Goal: Contribute content: Add original content to the website for others to see

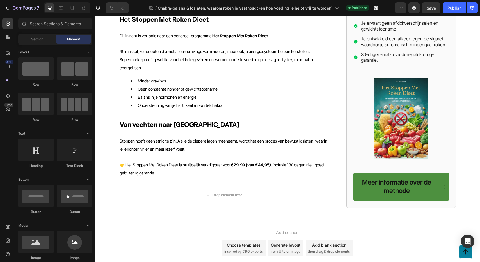
scroll to position [640, 0]
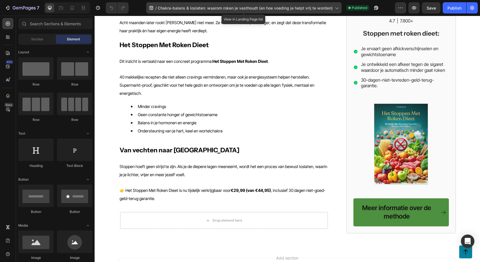
click at [179, 6] on span "Chakra-balans & loslaten: waarom roken je vasthoudt (en hoe voeding je helpt vr…" at bounding box center [245, 8] width 175 height 6
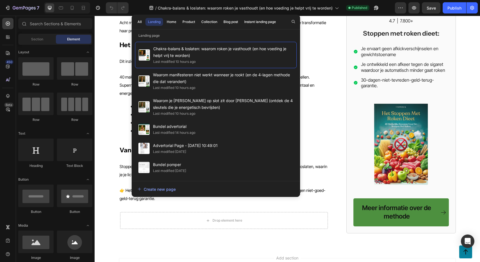
click at [392, 7] on div "/ Chakra-balans & loslaten: waarom [PERSON_NAME] je vasthoudt (en hoe voeding j…" at bounding box center [264, 7] width 262 height 11
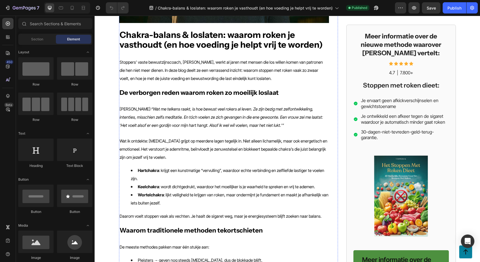
scroll to position [0, 0]
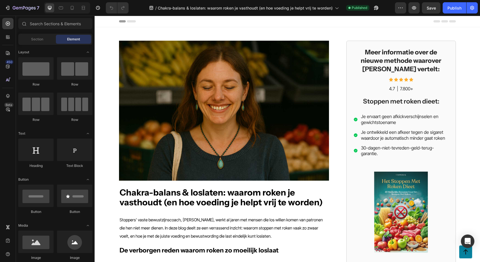
click at [109, 22] on span "Header" at bounding box center [111, 22] width 12 height 6
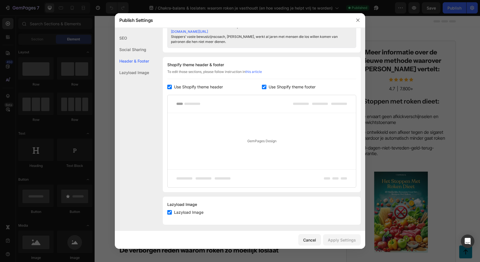
scroll to position [263, 0]
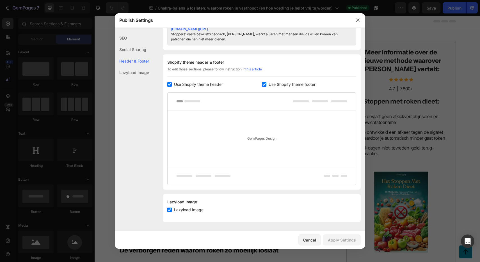
click at [196, 86] on span "Use Shopify theme header" at bounding box center [198, 84] width 49 height 7
checkbox input "false"
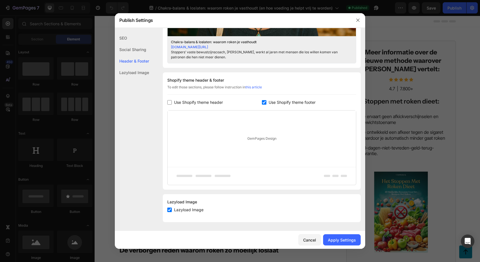
click at [279, 100] on span "Use Shopify theme footer" at bounding box center [291, 102] width 47 height 7
checkbox input "false"
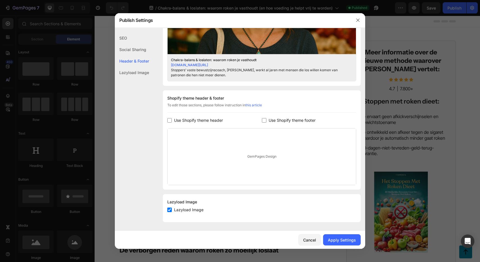
scroll to position [227, 0]
click at [335, 243] on button "Apply Settings" at bounding box center [342, 239] width 38 height 11
click at [355, 22] on button "button" at bounding box center [357, 20] width 9 height 9
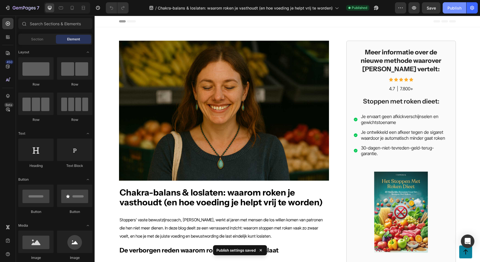
click at [451, 7] on div "Publish" at bounding box center [454, 8] width 14 height 6
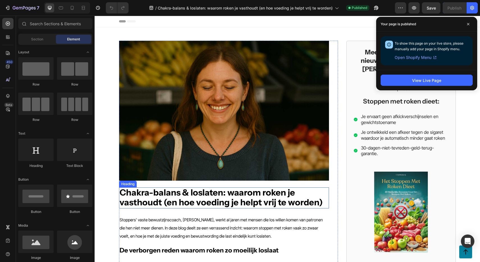
click at [210, 191] on strong "Chakra-balans & loslaten: waarom roken je vasthoudt (en hoe voeding je helpt vr…" at bounding box center [221, 197] width 203 height 21
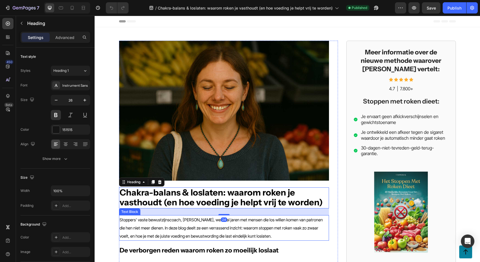
scroll to position [37, 0]
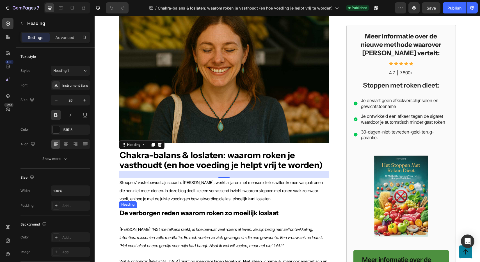
click at [180, 213] on strong "De verborgen reden waarom roken zo moeilijk loslaat" at bounding box center [199, 213] width 159 height 8
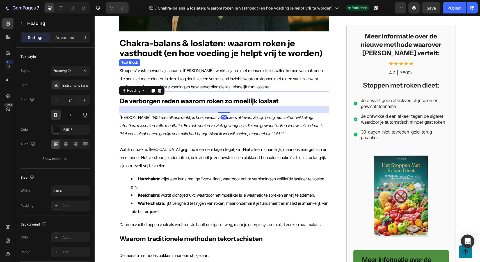
scroll to position [150, 0]
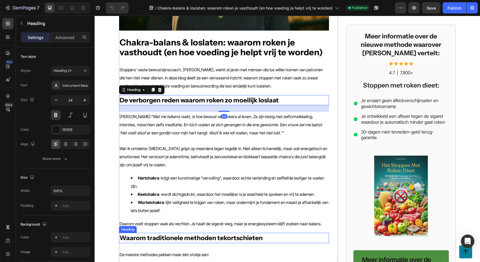
click at [158, 238] on strong "Waarom traditionele methoden tekortschieten" at bounding box center [191, 238] width 143 height 8
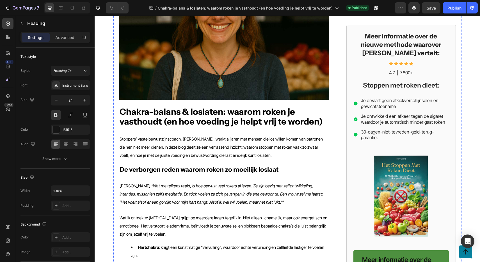
scroll to position [1, 0]
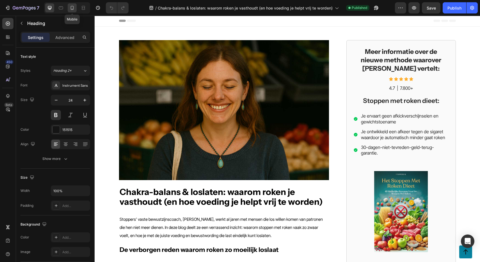
click at [74, 9] on icon at bounding box center [72, 8] width 6 height 6
type input "18"
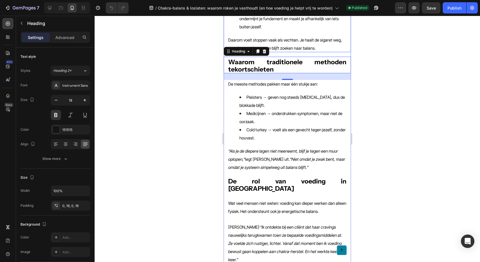
scroll to position [349, 0]
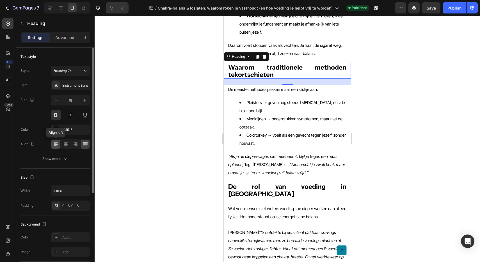
click at [56, 142] on icon at bounding box center [56, 144] width 6 height 6
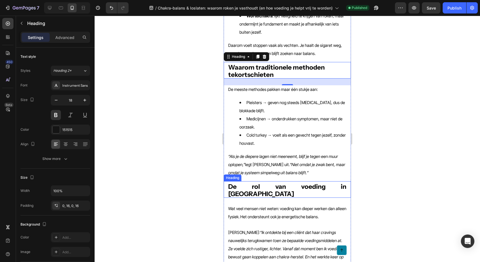
click at [244, 183] on strong "De rol van voeding in [GEOGRAPHIC_DATA]" at bounding box center [287, 190] width 118 height 15
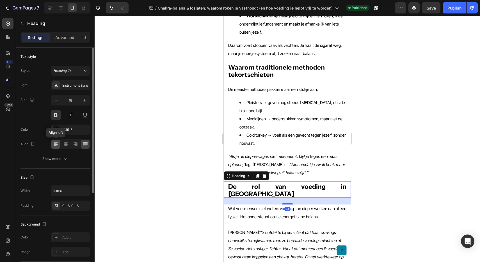
click at [54, 144] on icon at bounding box center [56, 144] width 6 height 6
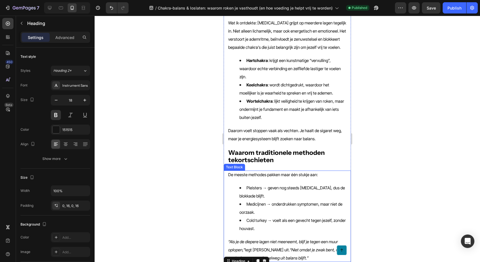
scroll to position [183, 0]
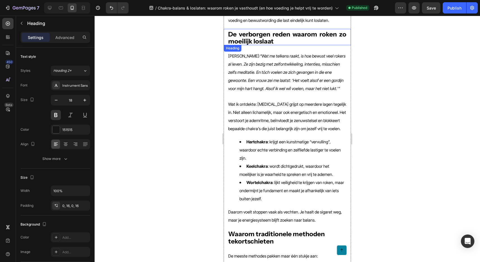
click at [263, 38] on strong "De verborgen reden waarom roken zo moeilijk loslaat" at bounding box center [287, 37] width 118 height 15
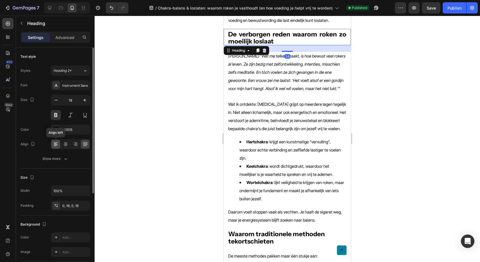
click at [56, 146] on icon at bounding box center [55, 146] width 3 height 1
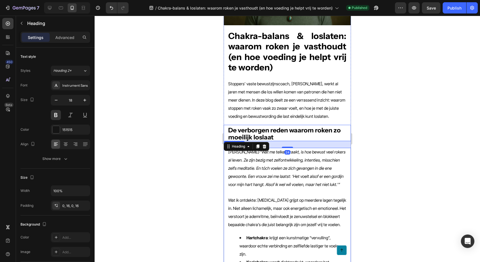
scroll to position [20, 0]
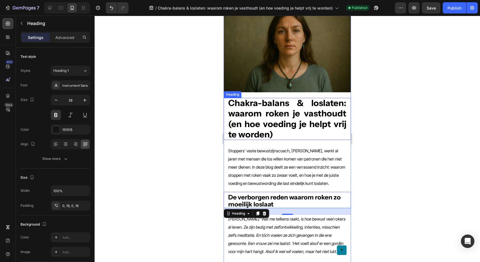
click at [278, 113] on strong "Chakra-balans & loslaten: waarom roken je vasthoudt (en hoe voeding je helpt vr…" at bounding box center [287, 119] width 118 height 42
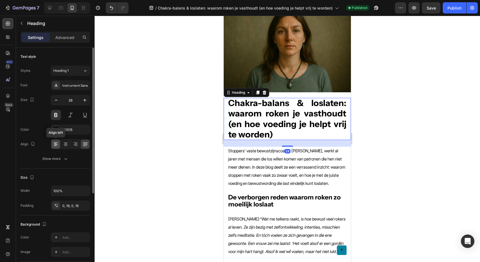
click at [55, 143] on icon at bounding box center [56, 144] width 6 height 6
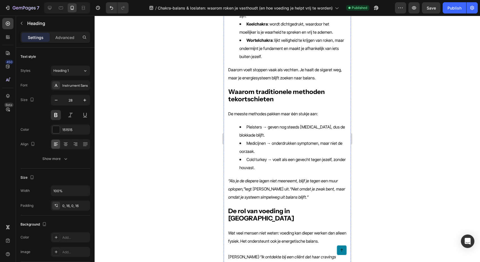
scroll to position [344, 0]
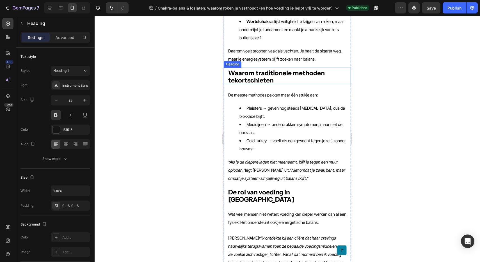
click at [268, 71] on strong "Waarom traditionele methoden tekortschieten" at bounding box center [276, 76] width 96 height 15
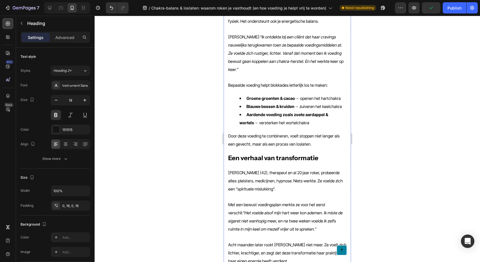
scroll to position [563, 0]
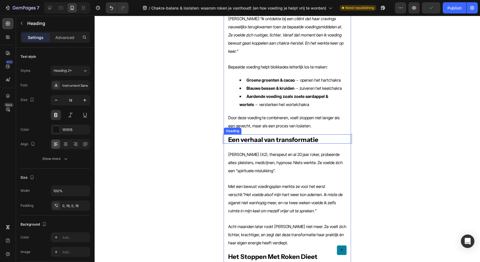
click at [260, 136] on strong "Een verhaal van transformatie" at bounding box center [273, 140] width 90 height 8
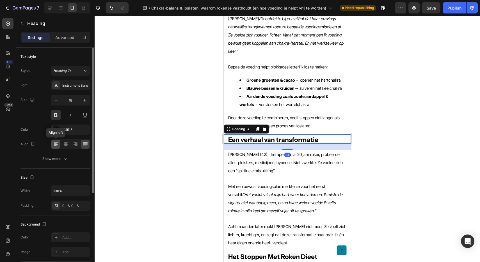
click at [57, 144] on icon at bounding box center [56, 144] width 6 height 6
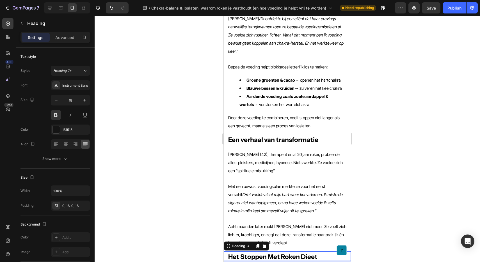
click at [269, 253] on strong "Het Stoppen Met Roken Dieet" at bounding box center [272, 257] width 89 height 8
click at [58, 142] on div at bounding box center [55, 144] width 9 height 9
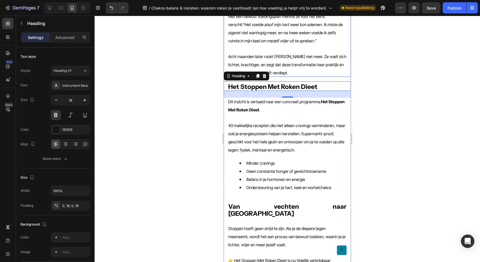
scroll to position [736, 0]
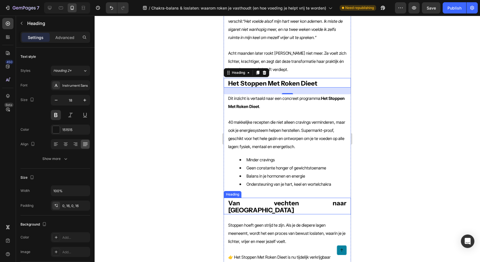
click at [254, 199] on strong "Van vechten naar [GEOGRAPHIC_DATA]" at bounding box center [287, 206] width 118 height 15
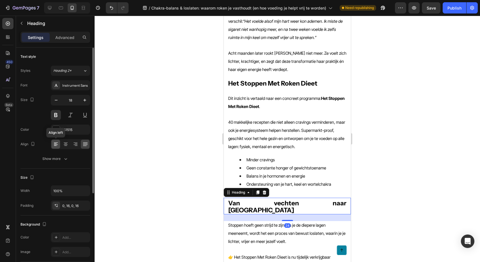
click at [58, 142] on icon at bounding box center [56, 144] width 6 height 6
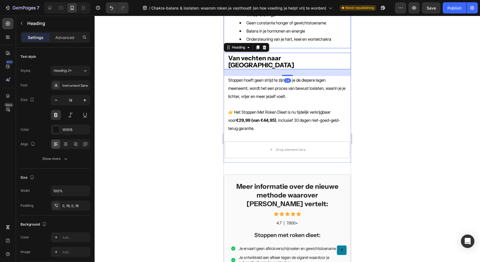
scroll to position [925, 0]
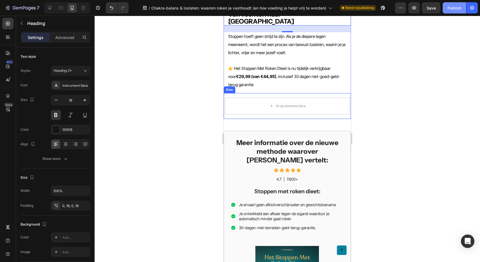
click at [454, 9] on div "Publish" at bounding box center [454, 8] width 14 height 6
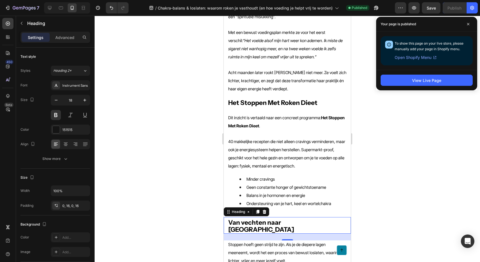
scroll to position [720, 0]
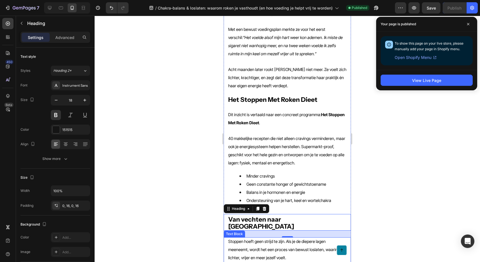
click at [260, 237] on p "Stoppen hoeft geen strijd te zijn. Als je de diepere lagen meeneemt, wordt het …" at bounding box center [287, 249] width 118 height 24
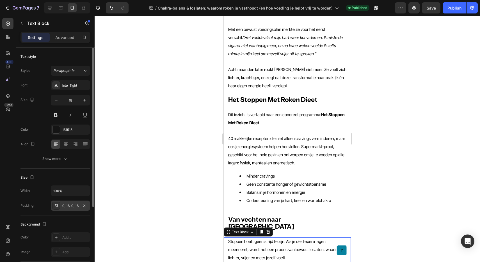
click at [70, 208] on div "0, 16, 0, 16" at bounding box center [70, 205] width 16 height 5
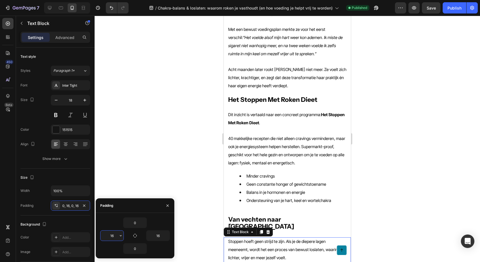
click at [115, 238] on input "16" at bounding box center [111, 236] width 23 height 10
click at [120, 237] on icon "button" at bounding box center [120, 235] width 4 height 4
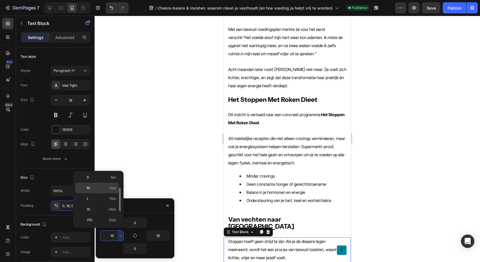
scroll to position [37, 0]
click at [98, 211] on div "XL 24px" at bounding box center [97, 216] width 44 height 11
type input "24"
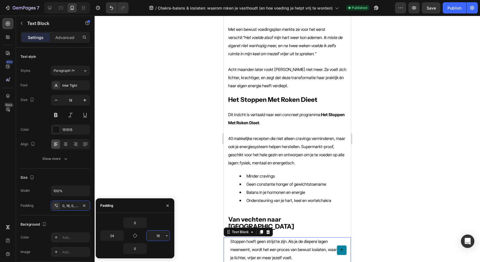
click at [158, 236] on input "16" at bounding box center [157, 236] width 23 height 10
click at [166, 235] on icon "button" at bounding box center [167, 235] width 2 height 1
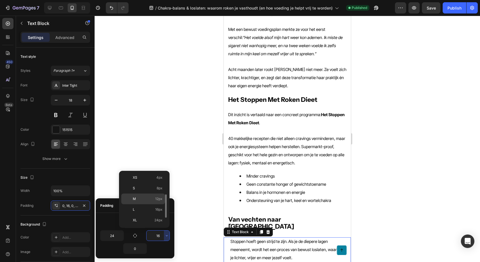
scroll to position [32, 0]
click at [146, 208] on p "XL 24px" at bounding box center [148, 210] width 30 height 5
type input "24"
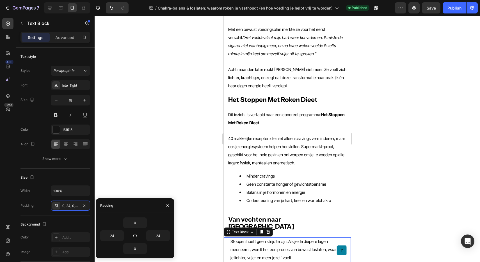
click at [384, 230] on div at bounding box center [287, 139] width 385 height 246
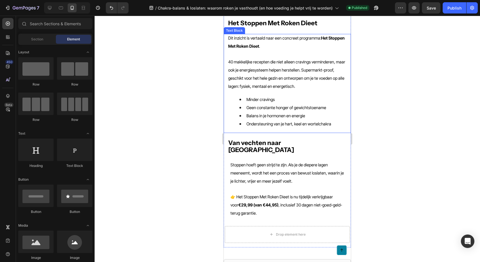
scroll to position [798, 0]
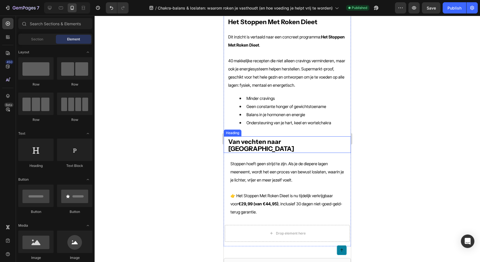
click at [264, 138] on strong "Van vechten naar [GEOGRAPHIC_DATA]" at bounding box center [261, 145] width 66 height 15
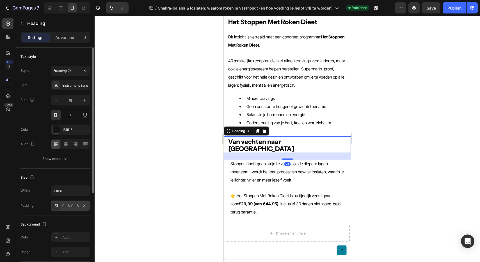
click at [65, 208] on div "0, 16, 0, 16" at bounding box center [70, 206] width 39 height 10
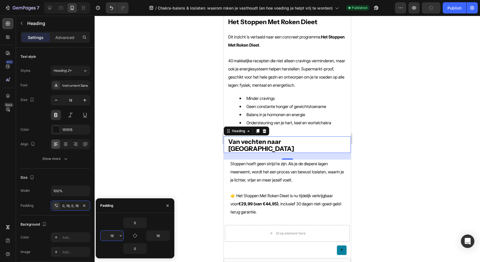
click at [116, 236] on input "16" at bounding box center [111, 236] width 23 height 10
type input "24"
click at [155, 236] on input "16" at bounding box center [157, 236] width 23 height 10
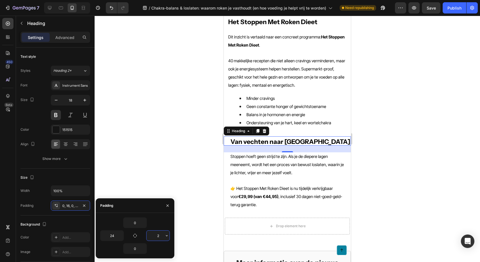
type input "24"
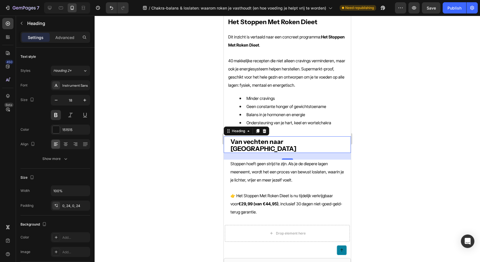
click at [397, 113] on div at bounding box center [287, 139] width 385 height 246
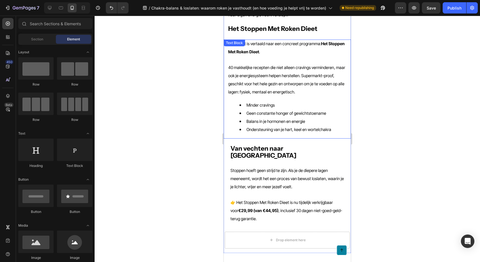
scroll to position [791, 0]
click at [299, 111] on span "Geen constante honger of gewichtstoename" at bounding box center [286, 113] width 80 height 5
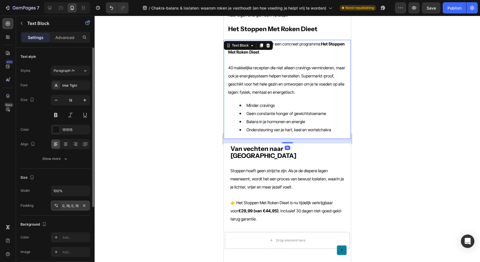
click at [69, 209] on div "0, 16, 0, 16" at bounding box center [70, 206] width 39 height 10
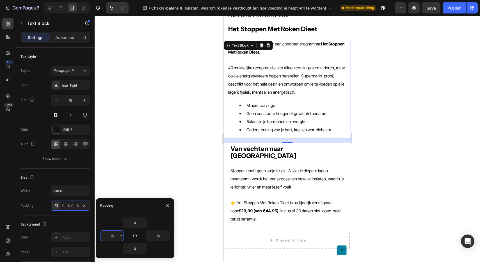
click at [111, 236] on input "16" at bounding box center [111, 236] width 23 height 10
type input "24"
click at [158, 235] on input "16" at bounding box center [157, 236] width 23 height 10
paste input "24"
type input "24"
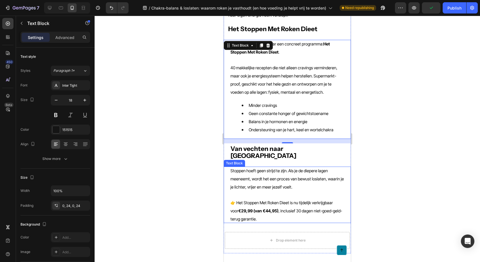
click at [374, 177] on div at bounding box center [287, 139] width 385 height 246
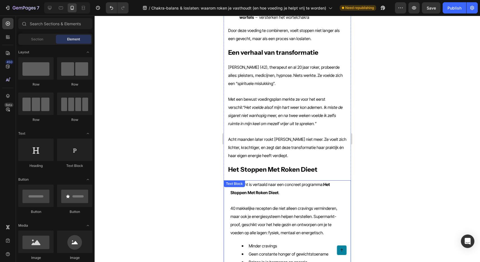
scroll to position [631, 0]
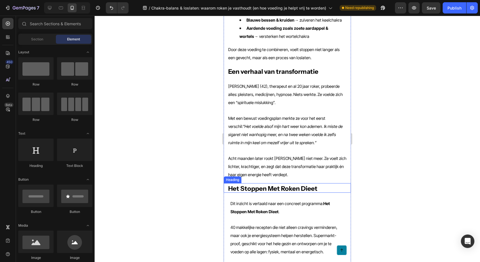
click at [272, 185] on strong "Het Stoppen Met Roken Dieet" at bounding box center [272, 189] width 89 height 8
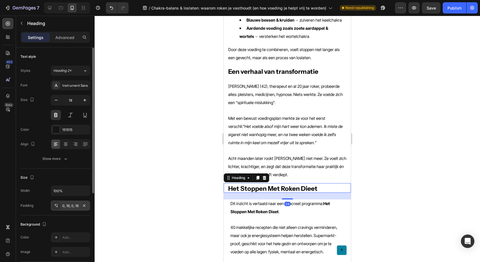
click at [73, 206] on div "0, 16, 0, 16" at bounding box center [70, 205] width 16 height 5
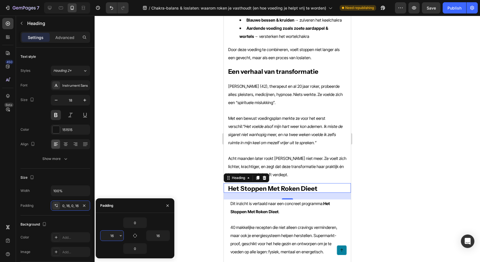
click at [112, 236] on input "16" at bounding box center [111, 236] width 23 height 10
paste input "24"
type input "24"
click at [157, 234] on input "16" at bounding box center [157, 236] width 23 height 10
paste input "24"
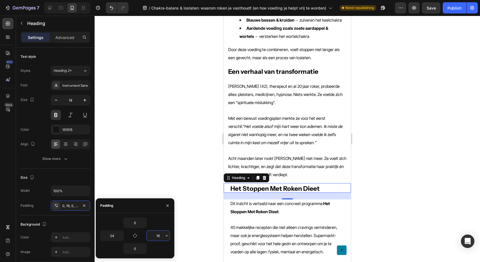
type input "24"
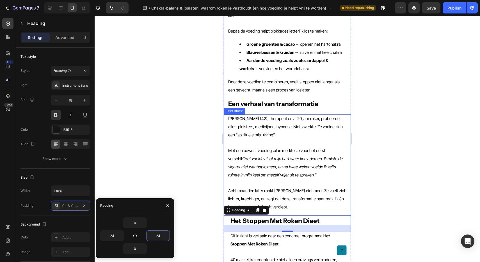
scroll to position [592, 0]
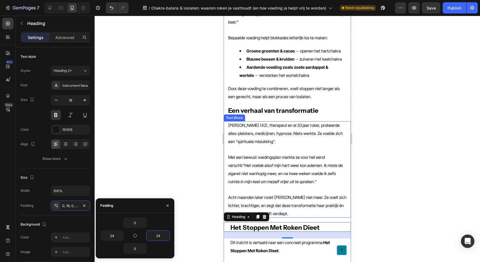
click at [281, 163] on icon "“Het voelde alsof mijn hart weer kon ademen. Ik miste de sigaret niet wanhopig …" at bounding box center [285, 173] width 114 height 21
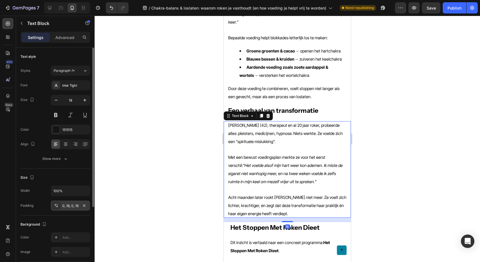
click at [67, 204] on div "0, 16, 0, 16" at bounding box center [70, 205] width 16 height 5
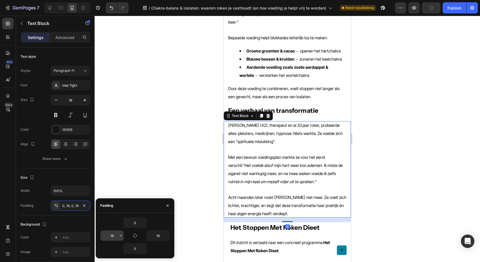
click at [113, 235] on input "16" at bounding box center [111, 236] width 23 height 10
paste input "24"
type input "24"
click at [157, 235] on input "16" at bounding box center [157, 236] width 23 height 10
paste input "24"
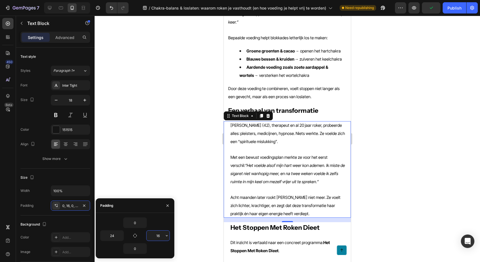
type input "24"
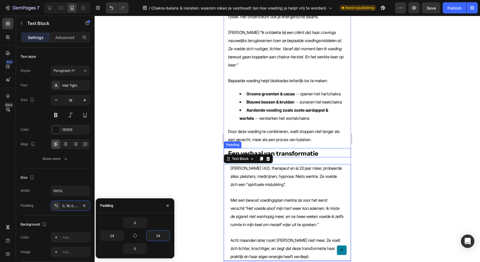
click at [288, 150] on strong "Een verhaal van transformatie" at bounding box center [273, 154] width 90 height 8
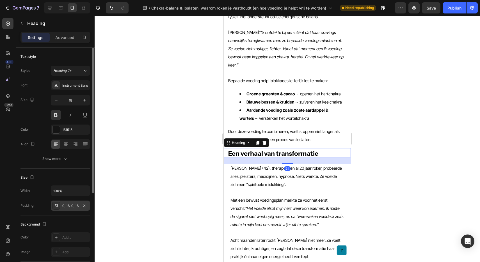
click at [69, 202] on div "0, 16, 0, 16" at bounding box center [70, 206] width 39 height 10
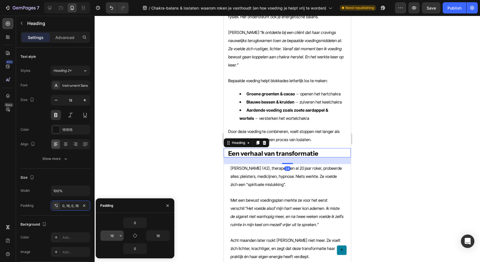
click at [114, 235] on input "16" at bounding box center [111, 236] width 23 height 10
paste input "24"
type input "24"
click at [155, 235] on input "16" at bounding box center [157, 236] width 23 height 10
paste input "24"
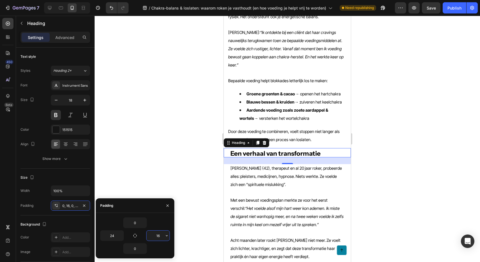
type input "24"
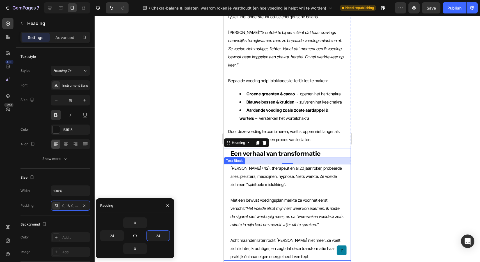
scroll to position [505, 0]
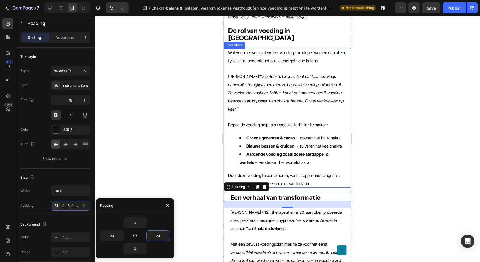
click at [275, 173] on span "Door deze voeding te combineren, voelt stoppen niet langer als een gevecht, maa…" at bounding box center [283, 179] width 111 height 13
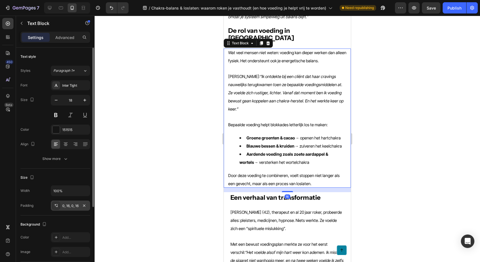
click at [68, 206] on div "0, 16, 0, 16" at bounding box center [70, 205] width 16 height 5
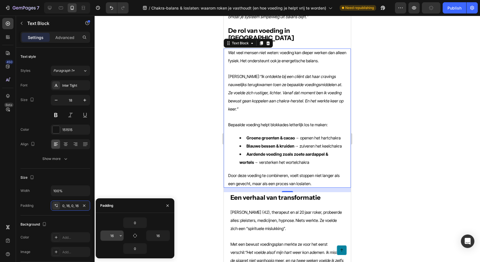
click at [111, 234] on input "16" at bounding box center [111, 236] width 23 height 10
paste input "24"
type input "24"
click at [157, 237] on input "16" at bounding box center [157, 236] width 23 height 10
paste input "24"
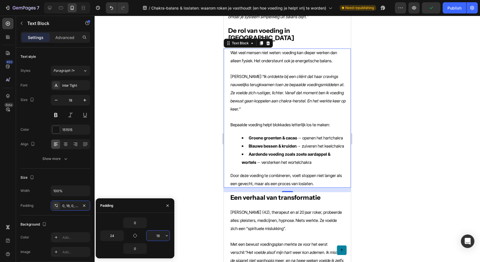
type input "24"
click at [181, 171] on div at bounding box center [287, 139] width 385 height 246
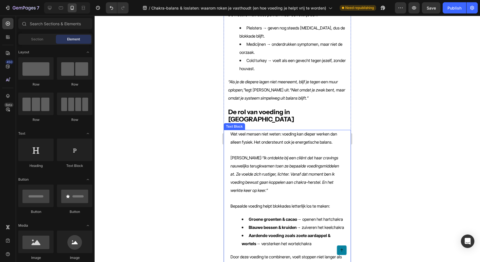
scroll to position [406, 0]
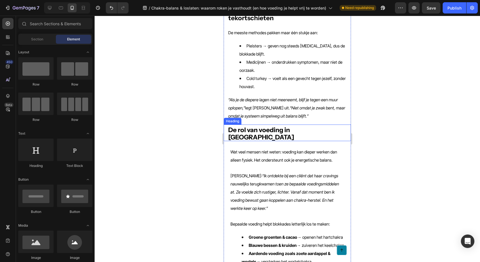
click at [274, 126] on strong "De rol van voeding in [GEOGRAPHIC_DATA]" at bounding box center [261, 133] width 66 height 15
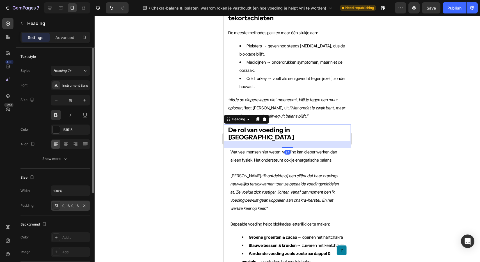
click at [70, 206] on div "0, 16, 0, 16" at bounding box center [70, 205] width 16 height 5
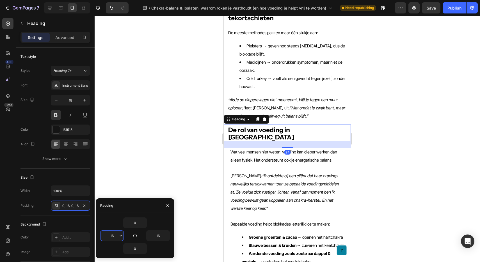
click at [112, 235] on input "16" at bounding box center [111, 236] width 23 height 10
paste input "24"
type input "24"
click at [156, 235] on input "16" at bounding box center [157, 236] width 23 height 10
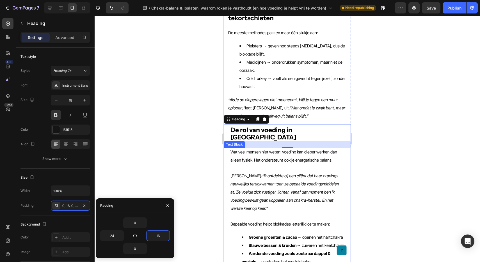
paste input "24"
type input "24"
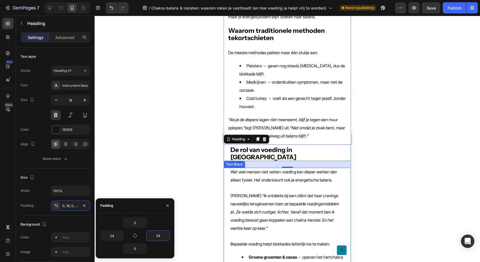
scroll to position [351, 0]
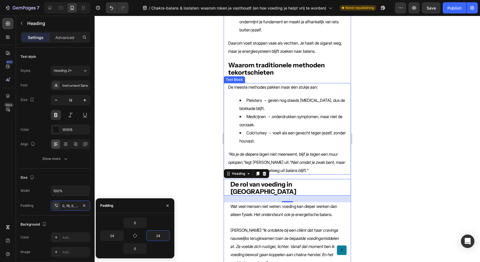
click at [262, 139] on li "Cold turkey → voelt als een gevecht tegen jezelf, zonder houvast." at bounding box center [292, 137] width 107 height 16
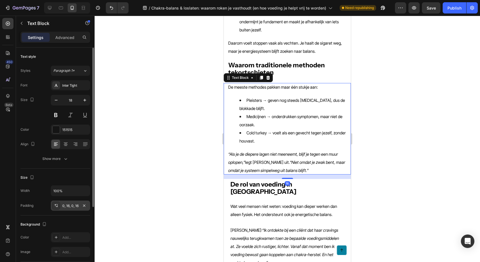
click at [66, 203] on div "0, 16, 0, 16" at bounding box center [70, 205] width 16 height 5
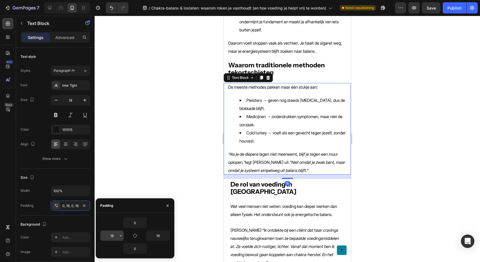
click at [111, 236] on input "16" at bounding box center [111, 236] width 23 height 10
paste input "24"
type input "24"
click at [158, 235] on input "16" at bounding box center [157, 236] width 23 height 10
paste input "24"
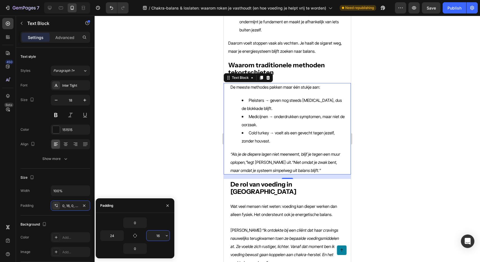
type input "24"
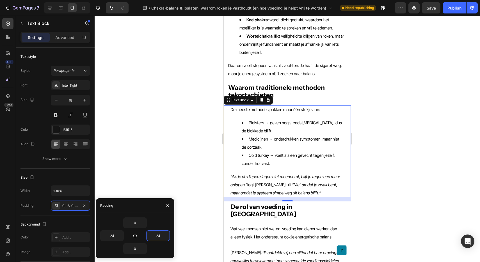
scroll to position [303, 0]
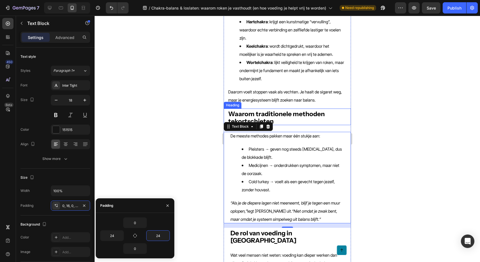
click at [303, 111] on strong "Waarom traditionele methoden tekortschieten" at bounding box center [276, 117] width 96 height 15
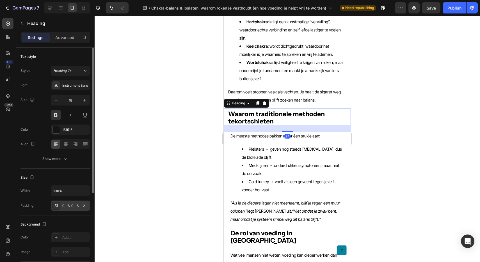
click at [72, 204] on div "0, 16, 0, 16" at bounding box center [70, 205] width 16 height 5
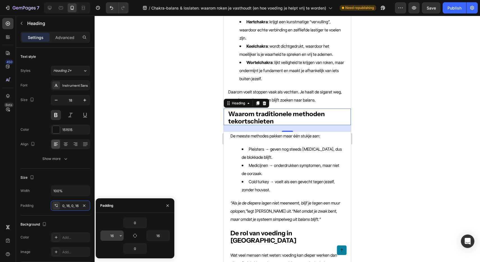
click at [111, 234] on input "16" at bounding box center [111, 236] width 23 height 10
paste input "24"
type input "24"
click at [158, 235] on input "16" at bounding box center [157, 236] width 23 height 10
paste input "24"
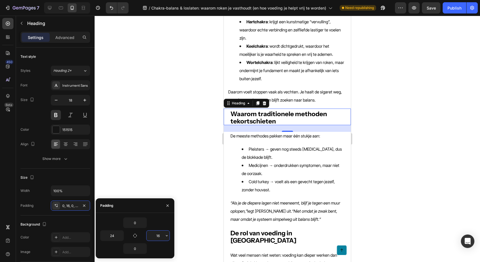
type input "24"
click at [284, 89] on span "Daarom voelt stoppen vaak als vechten. Je haalt de sigaret weg, maar je energie…" at bounding box center [285, 95] width 114 height 13
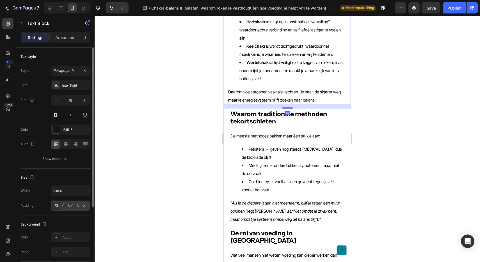
click at [69, 203] on div "0, 16, 0, 16" at bounding box center [70, 206] width 39 height 10
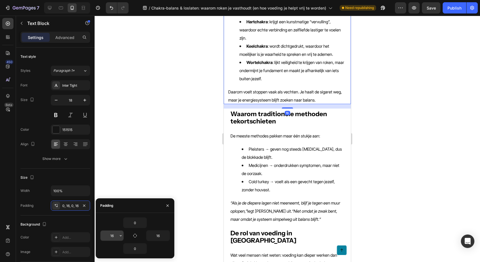
click at [110, 235] on input "16" at bounding box center [111, 236] width 23 height 10
paste input "24"
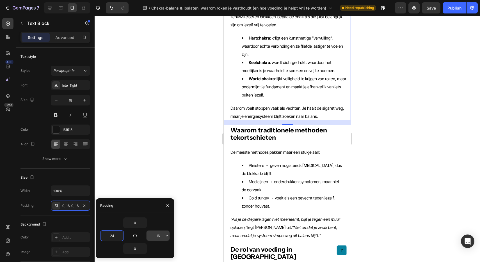
type input "24"
click at [156, 234] on input "16" at bounding box center [157, 236] width 23 height 10
paste input "24"
type input "24"
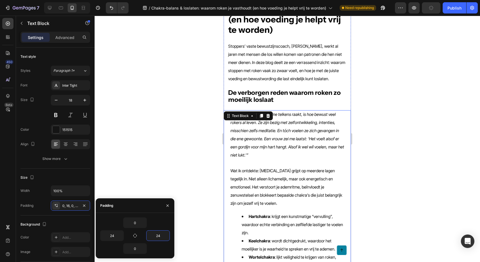
scroll to position [123, 0]
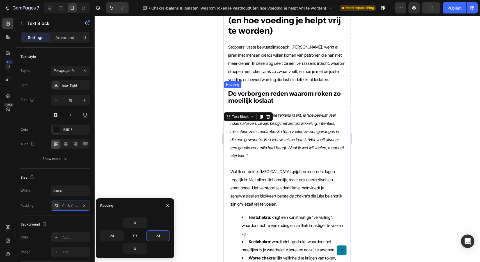
click at [265, 93] on strong "De verborgen reden waarom roken zo moeilijk loslaat" at bounding box center [284, 96] width 112 height 15
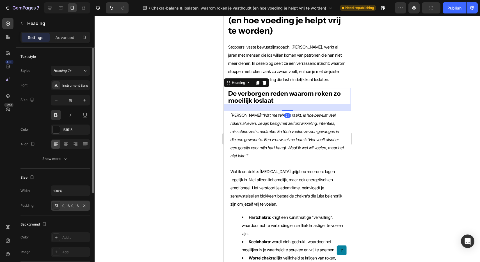
click at [75, 202] on div "0, 16, 0, 16" at bounding box center [70, 206] width 39 height 10
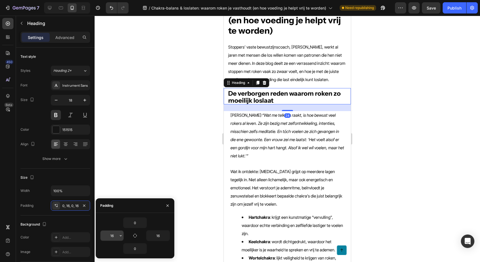
click at [112, 236] on input "16" at bounding box center [111, 236] width 23 height 10
paste input "24"
type input "24"
click at [157, 235] on input "16" at bounding box center [157, 236] width 23 height 10
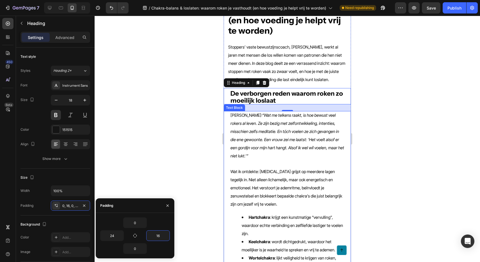
paste input "24"
type input "24"
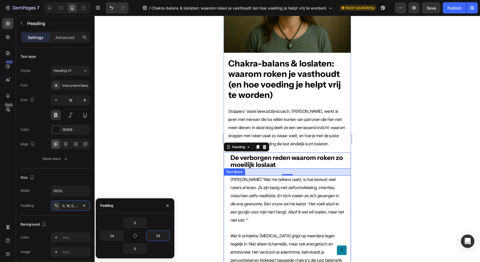
scroll to position [38, 0]
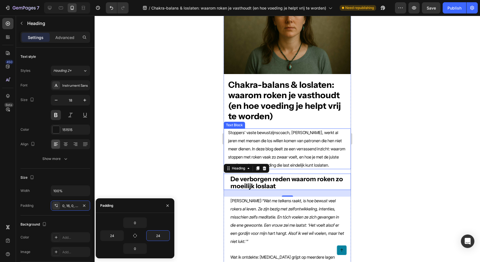
click at [265, 148] on span "Stoppers’ vaste bewustzijnscoach, [PERSON_NAME], werkt al jaren met mensen die …" at bounding box center [286, 149] width 117 height 38
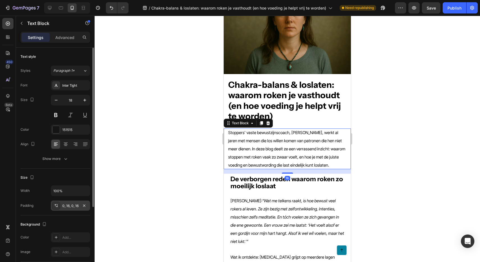
click at [71, 204] on div "0, 16, 0, 16" at bounding box center [70, 205] width 16 height 5
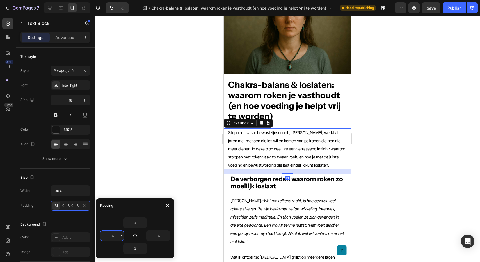
click at [111, 236] on input "16" at bounding box center [111, 236] width 23 height 10
paste input "24"
type input "24"
click at [158, 236] on input "16" at bounding box center [157, 236] width 23 height 10
paste input "24"
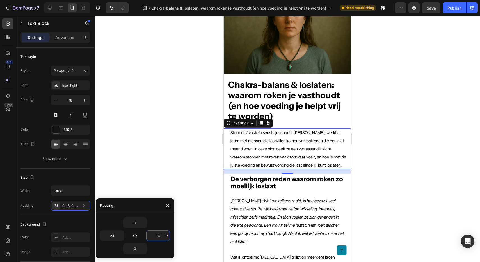
type input "24"
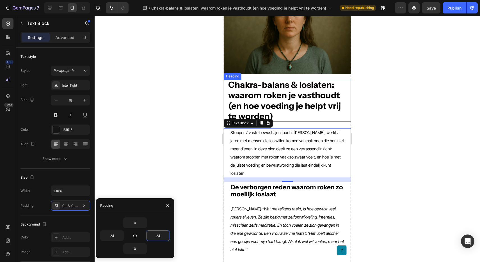
click at [272, 97] on strong "Chakra-balans & loslaten: waarom roken je vasthoudt (en hoe voeding je helpt vr…" at bounding box center [284, 100] width 112 height 42
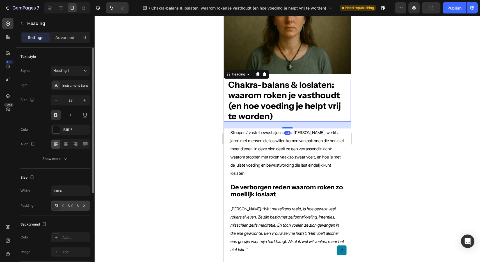
click at [68, 207] on div "0, 16, 0, 16" at bounding box center [70, 205] width 16 height 5
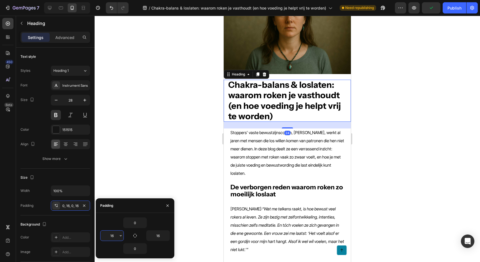
click at [111, 236] on input "16" at bounding box center [111, 236] width 23 height 10
paste input "24"
type input "24"
click at [156, 236] on input "16" at bounding box center [157, 236] width 23 height 10
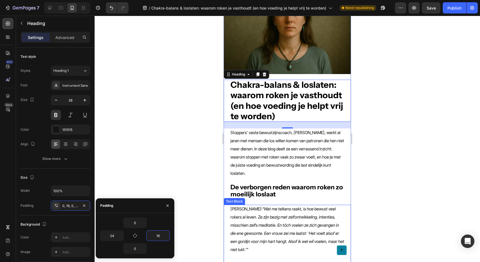
paste input "24"
type input "24"
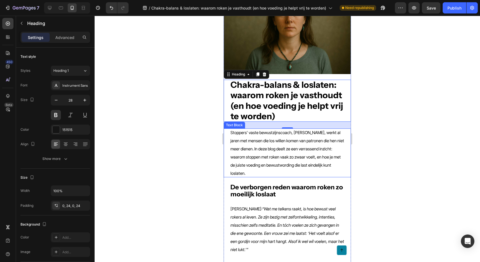
click at [373, 157] on div at bounding box center [287, 139] width 385 height 246
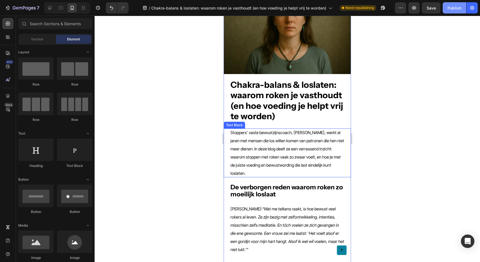
click at [452, 13] on button "Publish" at bounding box center [454, 7] width 24 height 11
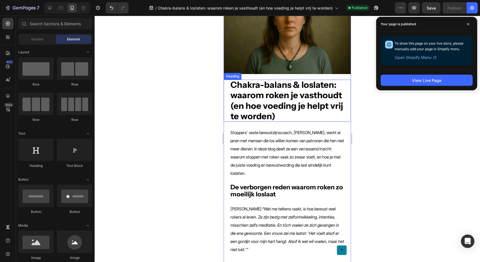
click at [251, 120] on strong "Chakra-balans & loslaten: waarom roken je vasthoudt (en hoe voeding je helpt vr…" at bounding box center [286, 100] width 112 height 42
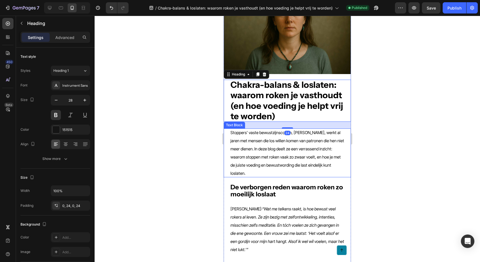
click at [250, 150] on span "Stoppers’ vaste bewustzijnscoach, [PERSON_NAME], werkt al jaren met mensen die …" at bounding box center [287, 153] width 114 height 46
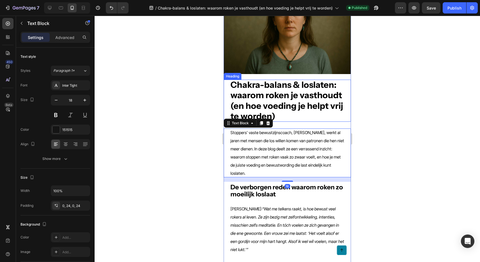
click at [284, 100] on strong "Chakra-balans & loslaten: waarom roken je vasthoudt (en hoe voeding je helpt vr…" at bounding box center [286, 100] width 112 height 42
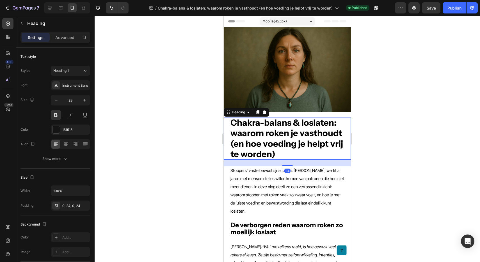
scroll to position [0, 0]
click at [364, 101] on div at bounding box center [287, 139] width 385 height 246
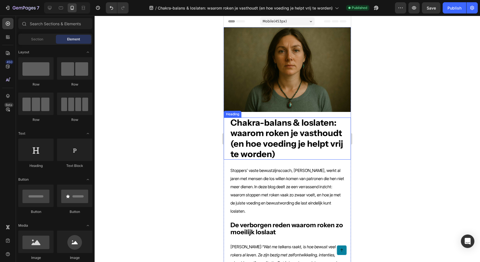
click at [305, 143] on strong "Chakra-balans & loslaten: waarom roken je vasthoudt (en hoe voeding je helpt vr…" at bounding box center [286, 138] width 112 height 42
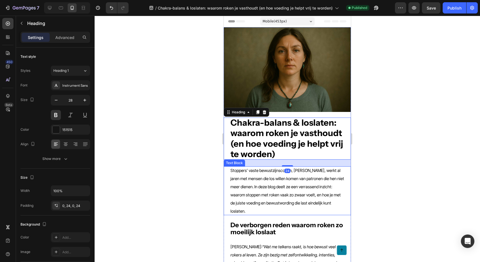
click at [274, 193] on span "Stoppers’ vaste bewustzijnscoach, [PERSON_NAME], werkt al jaren met mensen die …" at bounding box center [287, 191] width 114 height 46
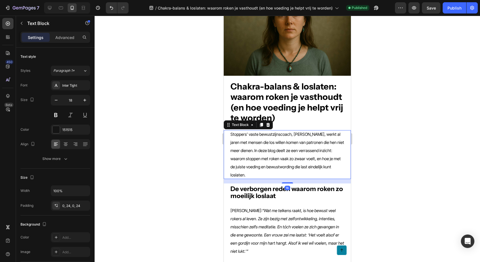
scroll to position [38, 0]
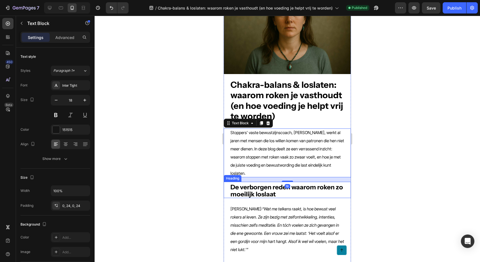
click at [258, 190] on strong "De verborgen reden waarom roken zo moeilijk loslaat" at bounding box center [286, 190] width 112 height 15
